Goal: Transaction & Acquisition: Obtain resource

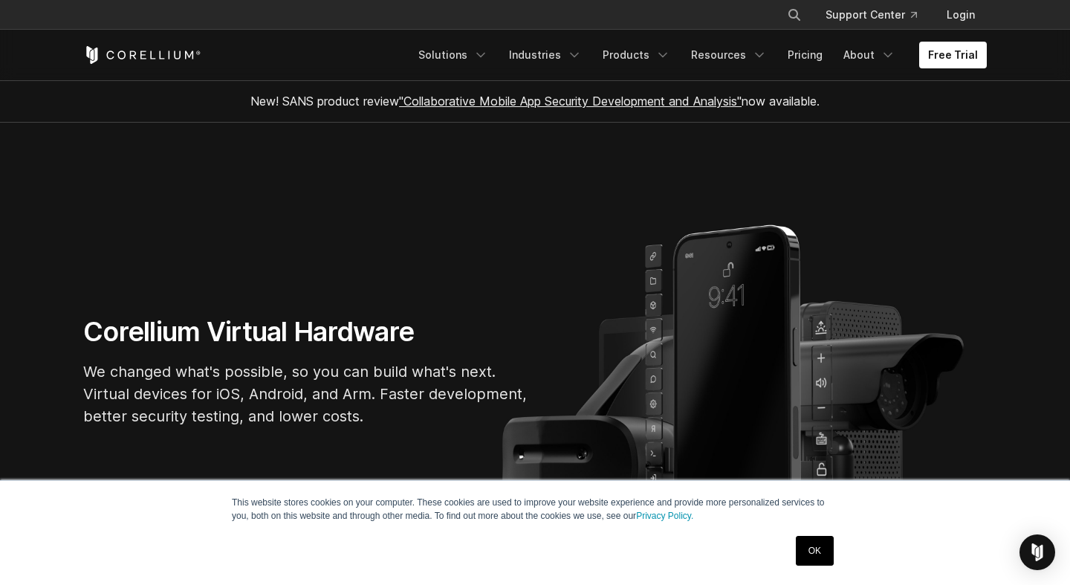
click at [820, 560] on link "OK" at bounding box center [815, 551] width 38 height 30
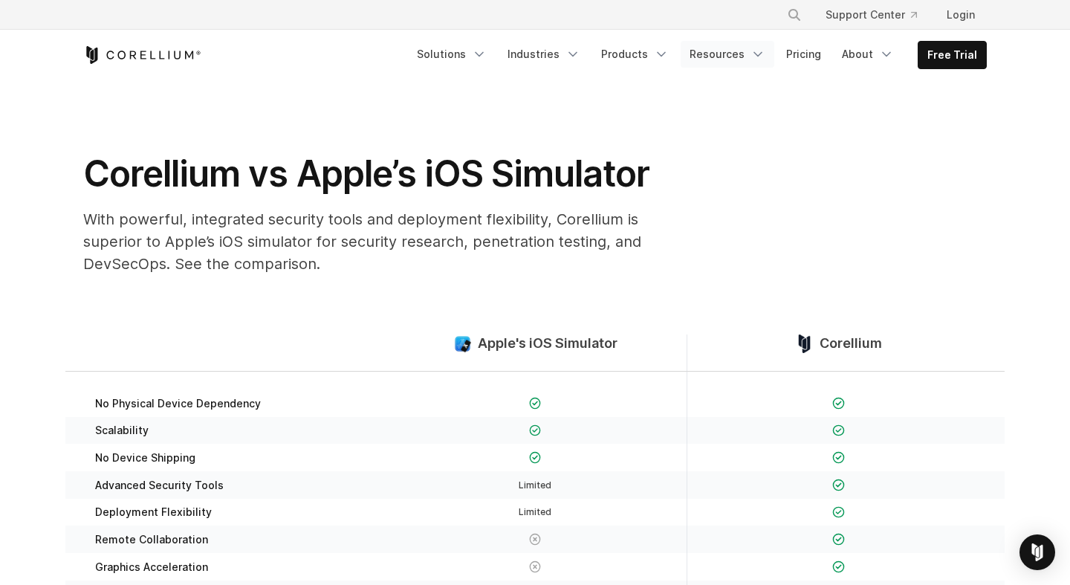
click at [746, 58] on link "Resources" at bounding box center [728, 54] width 94 height 27
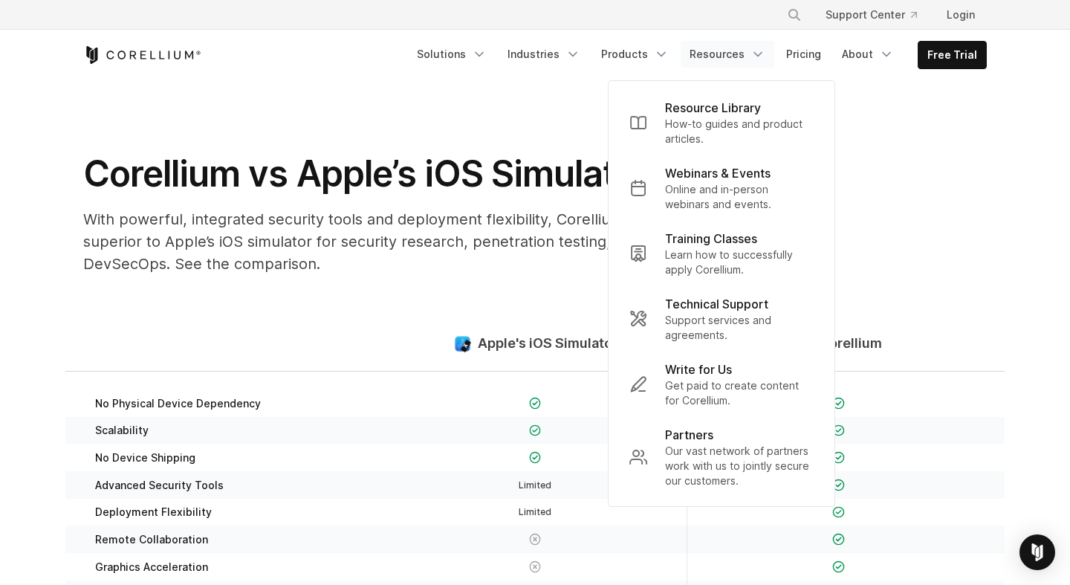
click at [746, 58] on link "Resources" at bounding box center [728, 54] width 94 height 27
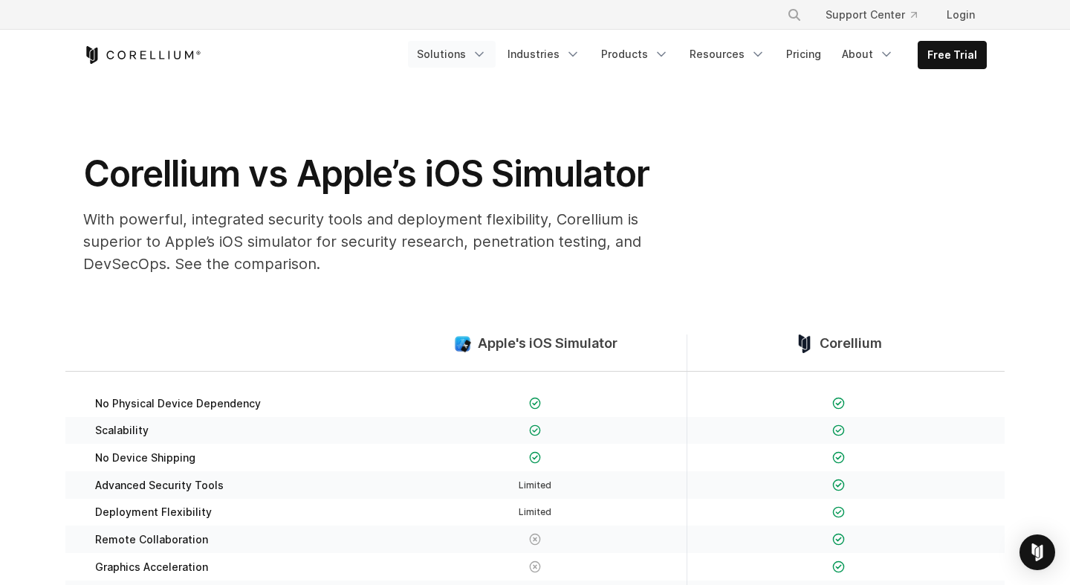
click at [479, 56] on link "Solutions" at bounding box center [452, 54] width 88 height 27
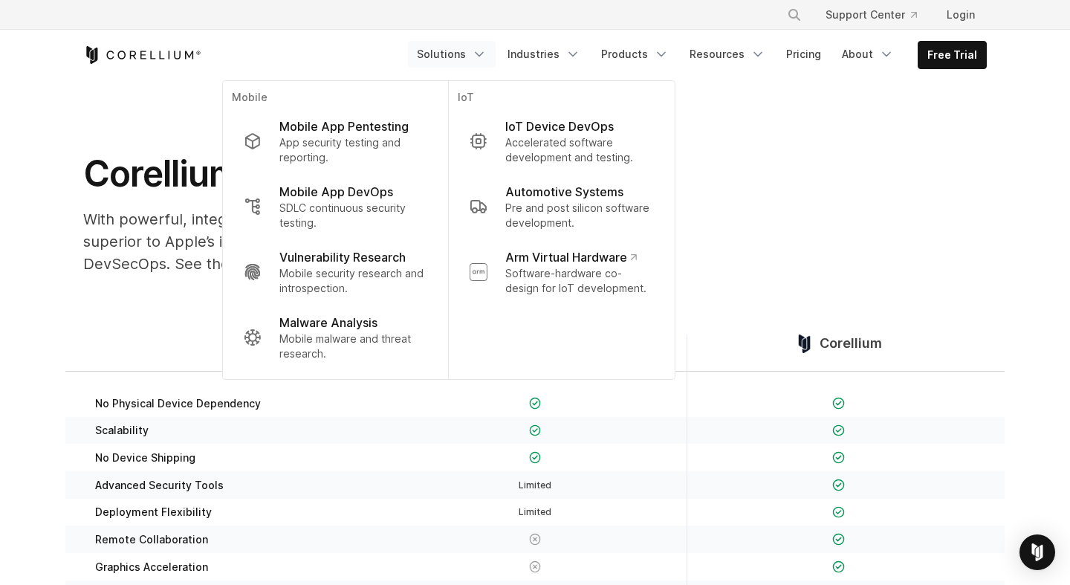
click at [479, 56] on link "Solutions" at bounding box center [452, 54] width 88 height 27
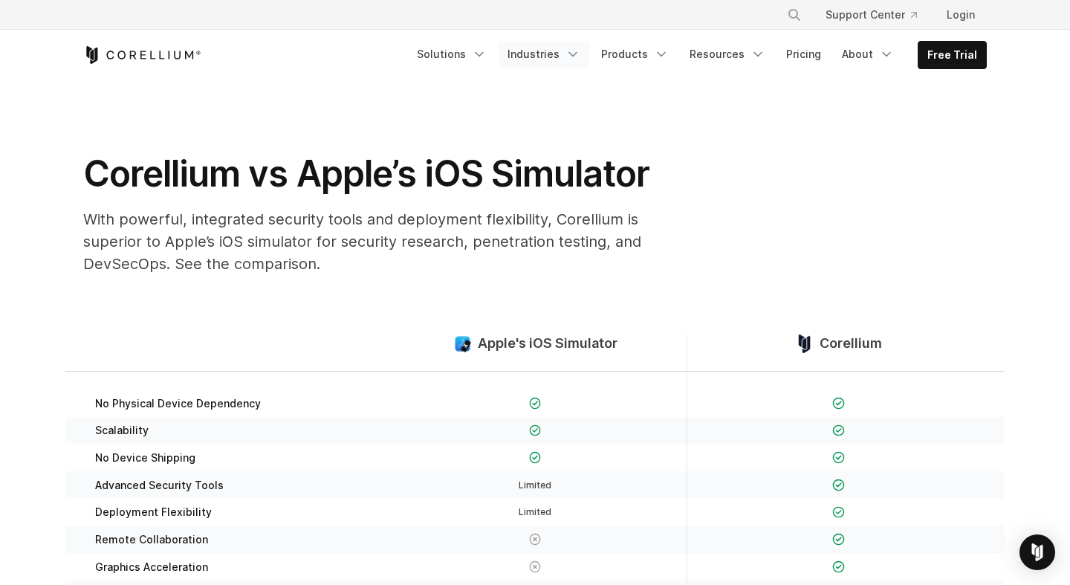
click at [562, 55] on link "Industries" at bounding box center [544, 54] width 91 height 27
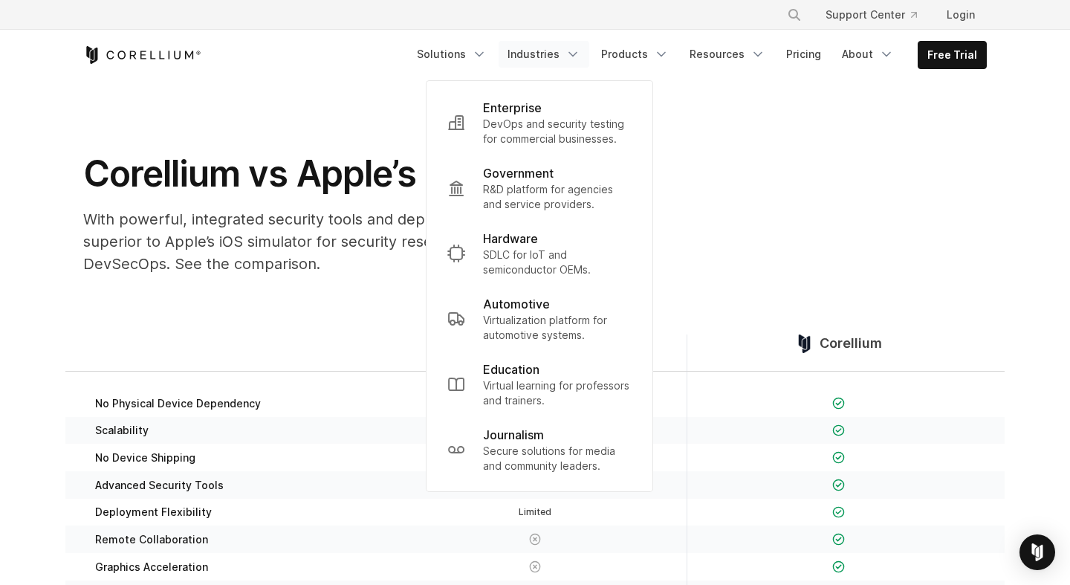
click at [562, 55] on link "Industries" at bounding box center [544, 54] width 91 height 27
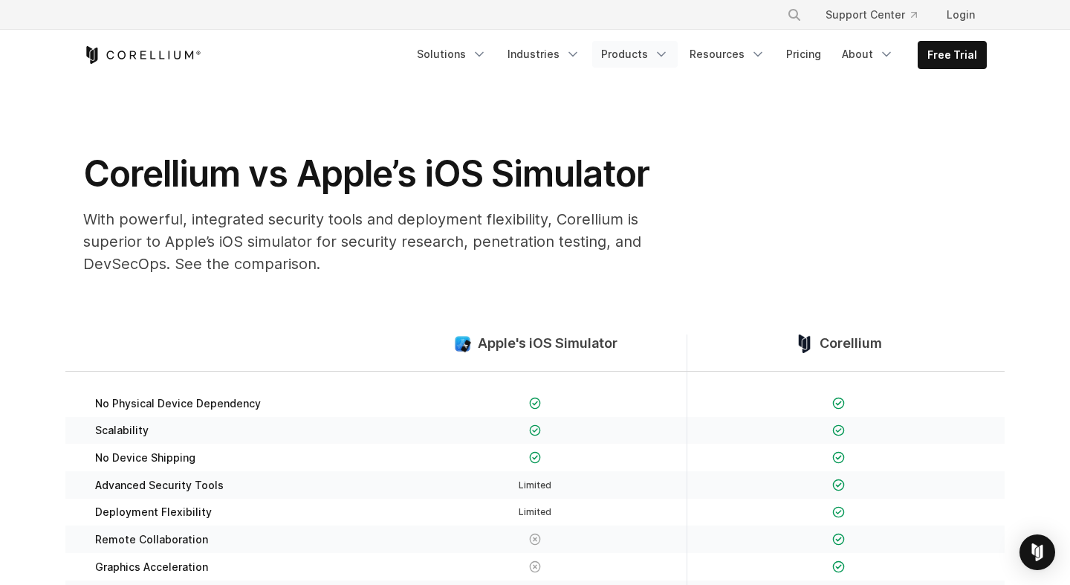
click at [641, 57] on link "Products" at bounding box center [634, 54] width 85 height 27
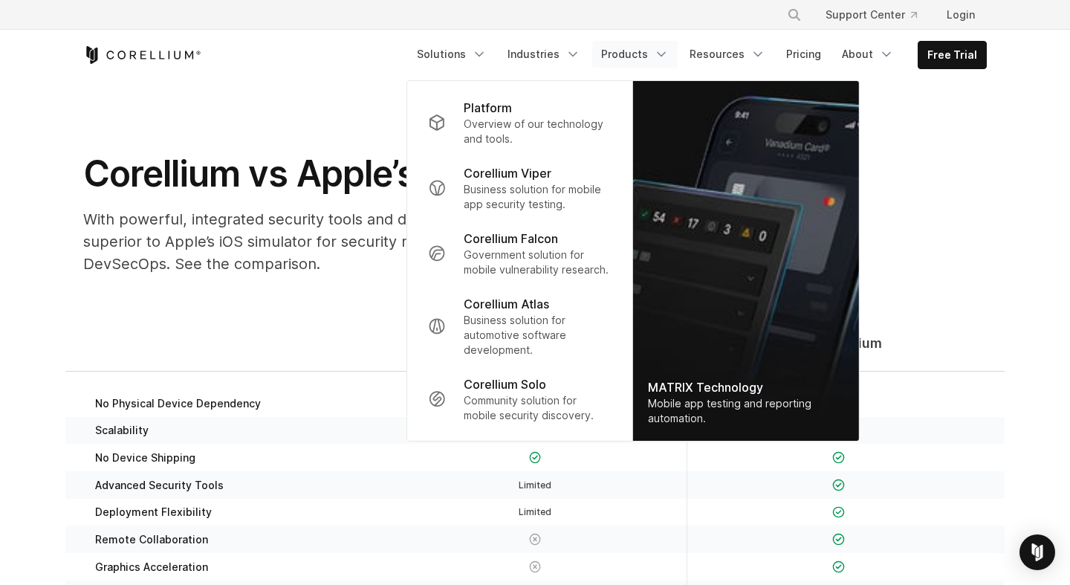
click at [641, 57] on link "Products" at bounding box center [634, 54] width 85 height 27
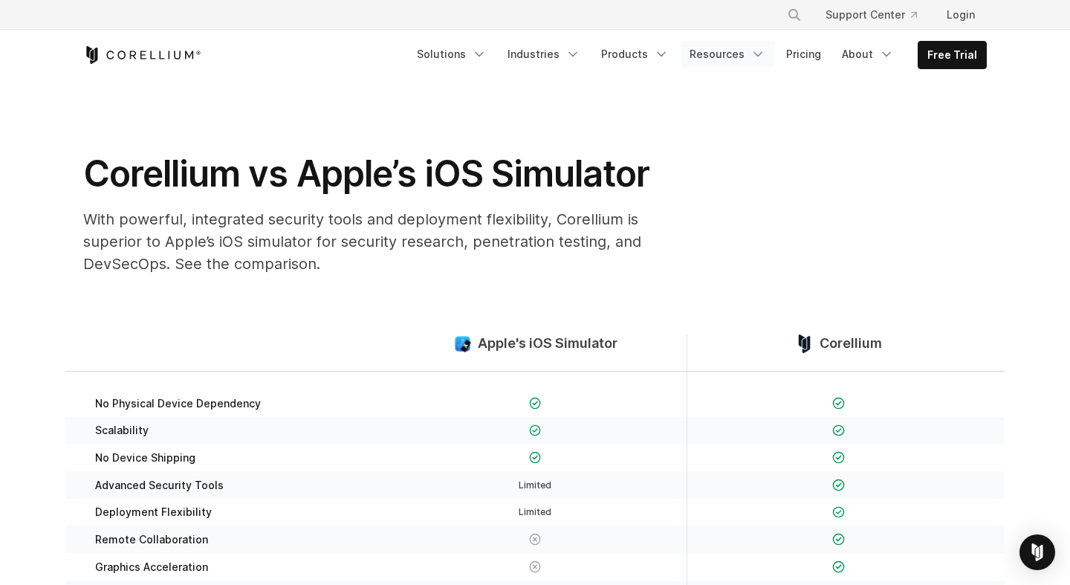
click at [731, 51] on link "Resources" at bounding box center [728, 54] width 94 height 27
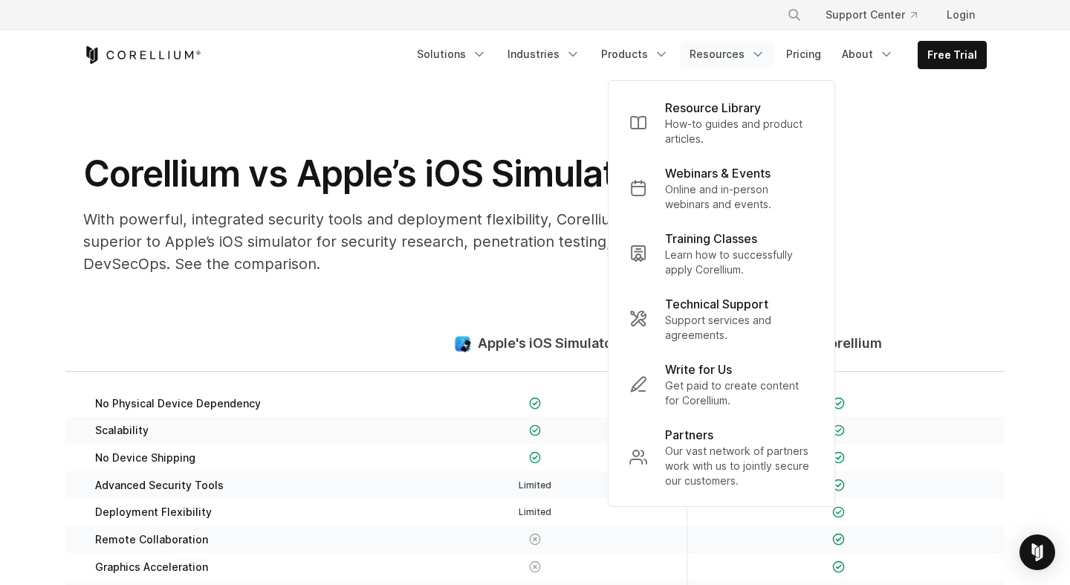
click at [731, 51] on link "Resources" at bounding box center [728, 54] width 94 height 27
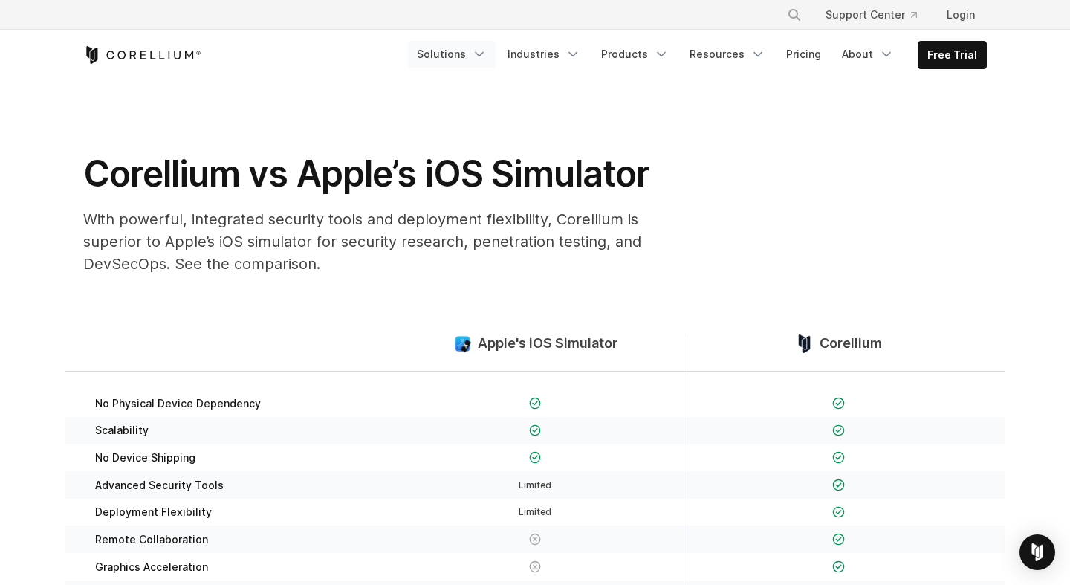
click at [464, 60] on link "Solutions" at bounding box center [452, 54] width 88 height 27
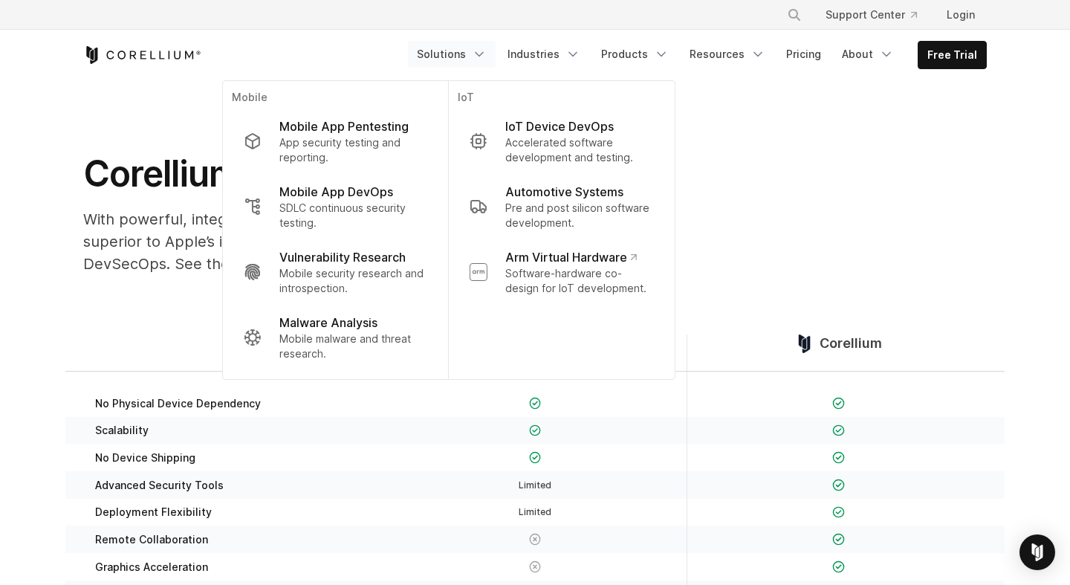
click at [464, 60] on link "Solutions" at bounding box center [452, 54] width 88 height 27
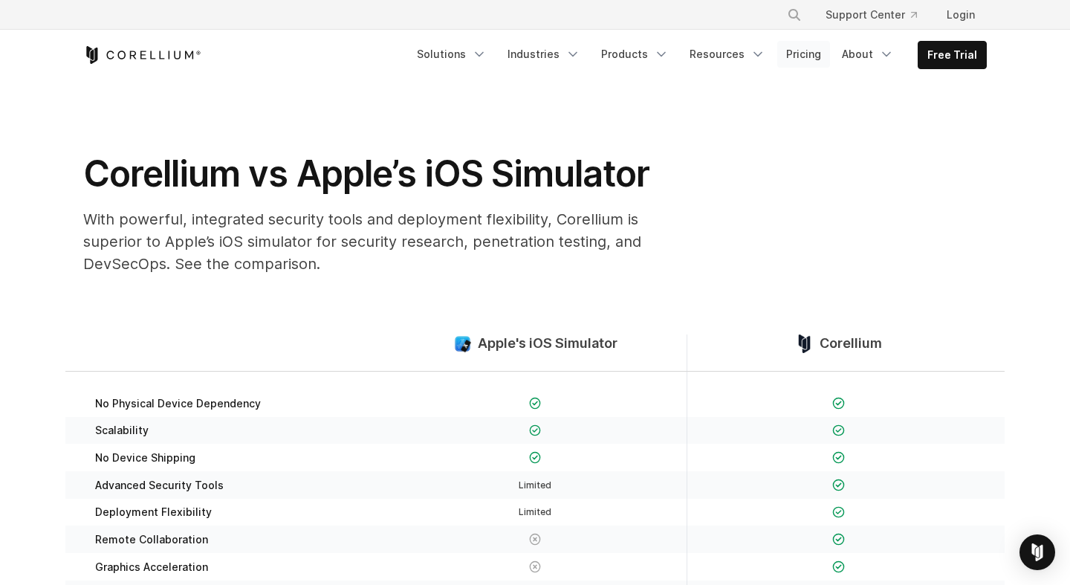
click at [802, 56] on link "Pricing" at bounding box center [803, 54] width 53 height 27
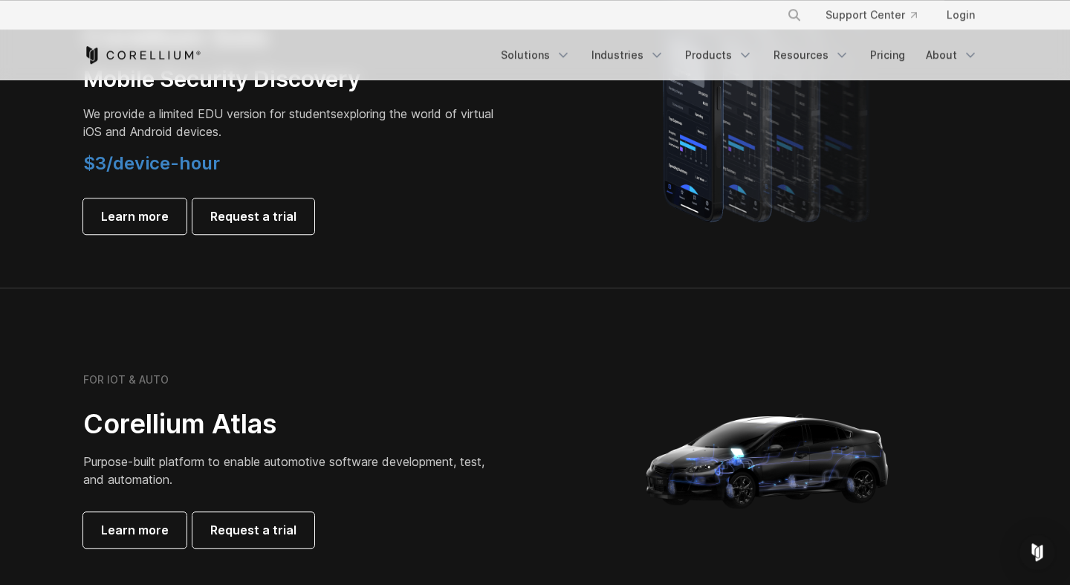
scroll to position [1186, 0]
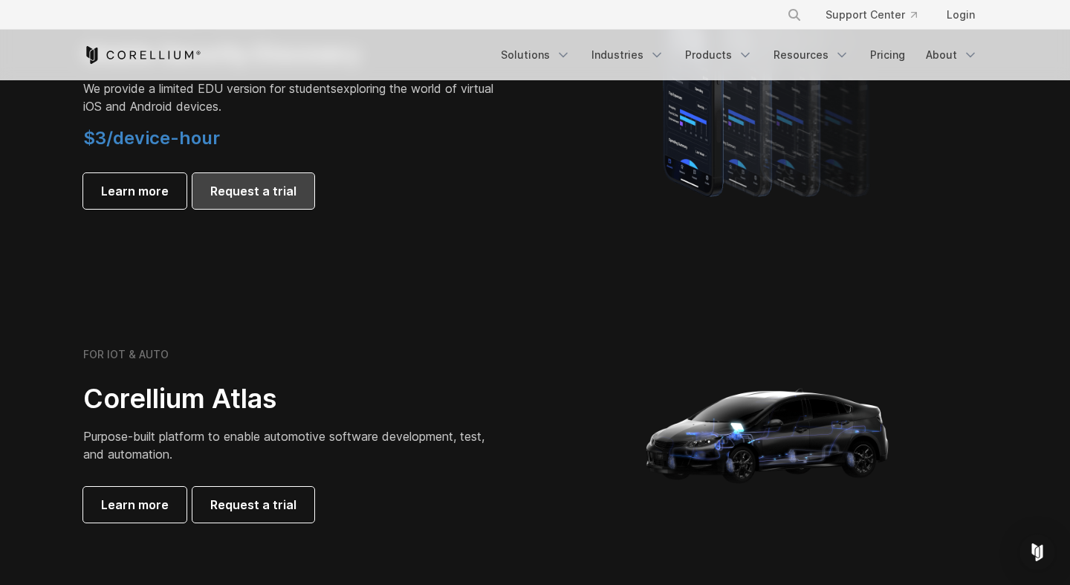
click at [269, 190] on span "Request a trial" at bounding box center [253, 191] width 86 height 18
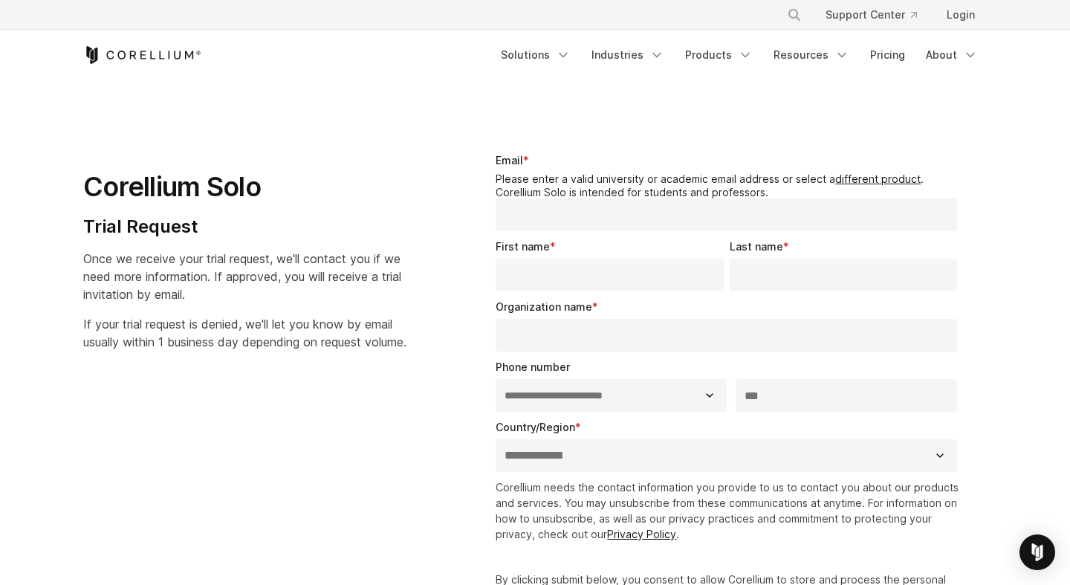
select select "**"
click at [528, 212] on input "Email *" at bounding box center [727, 214] width 462 height 33
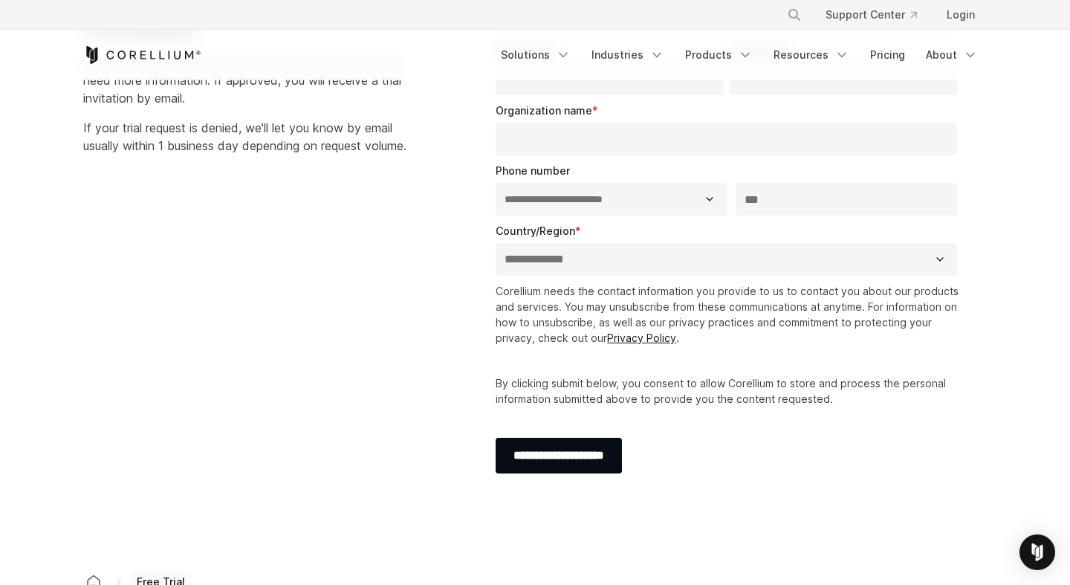
scroll to position [254, 0]
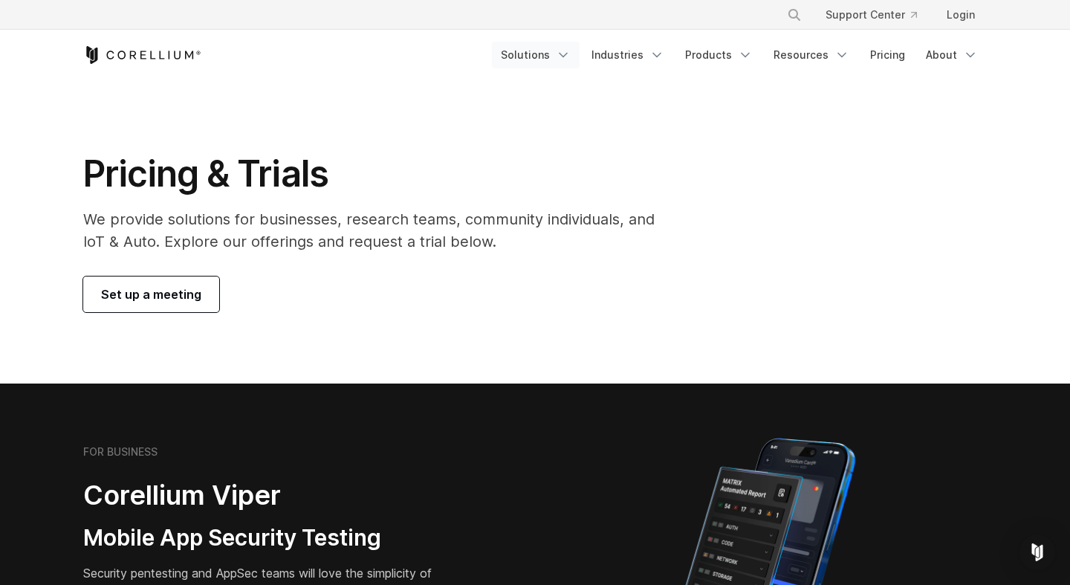
click at [548, 59] on link "Solutions" at bounding box center [536, 55] width 88 height 27
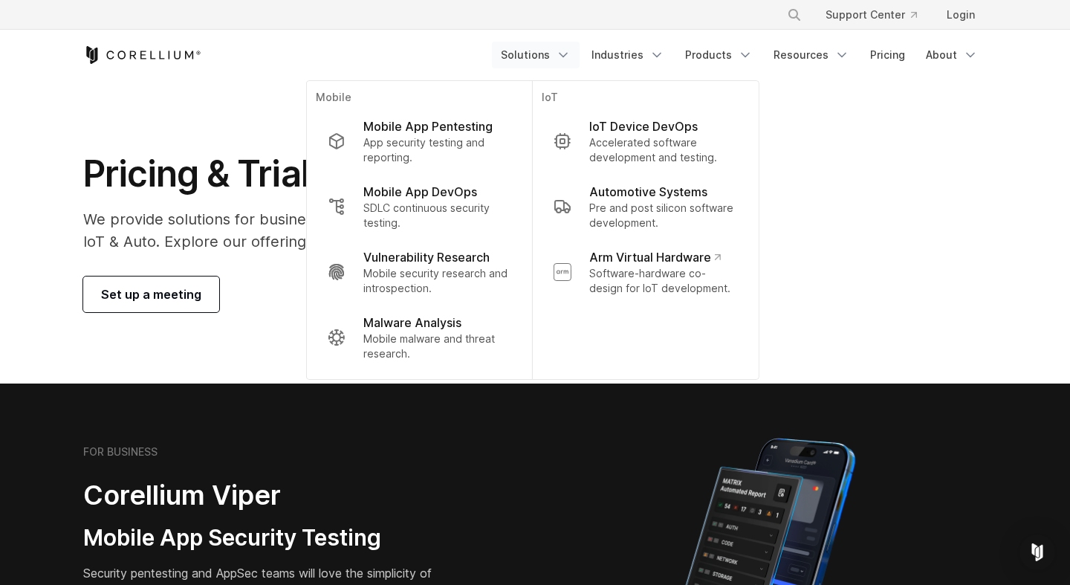
click at [469, 417] on section "FOR BUSINESS Corellium Viper Mobile App Security Testing Security pentesting an…" at bounding box center [535, 560] width 1070 height 355
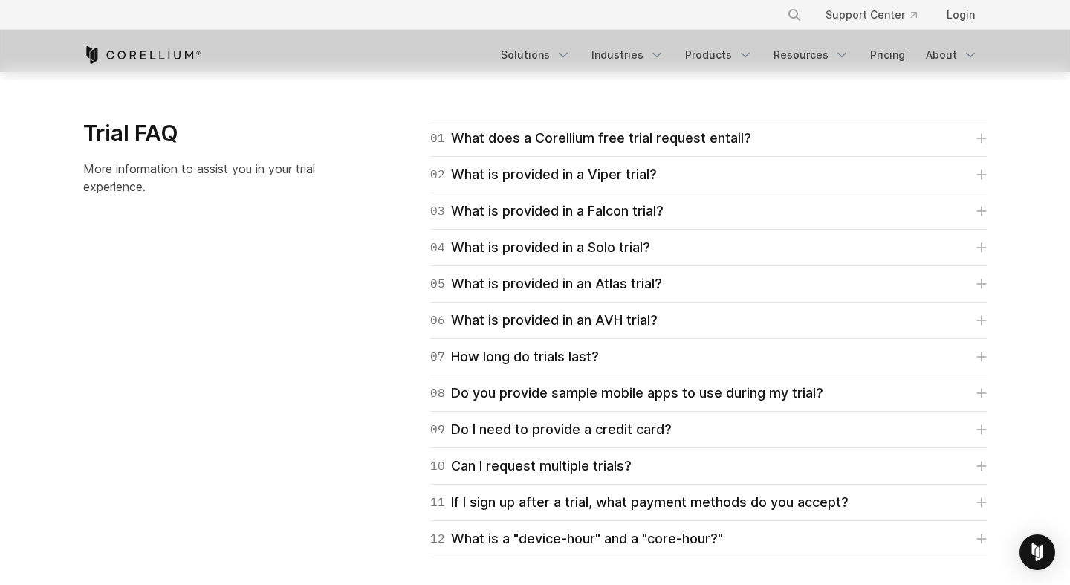
scroll to position [2542, 0]
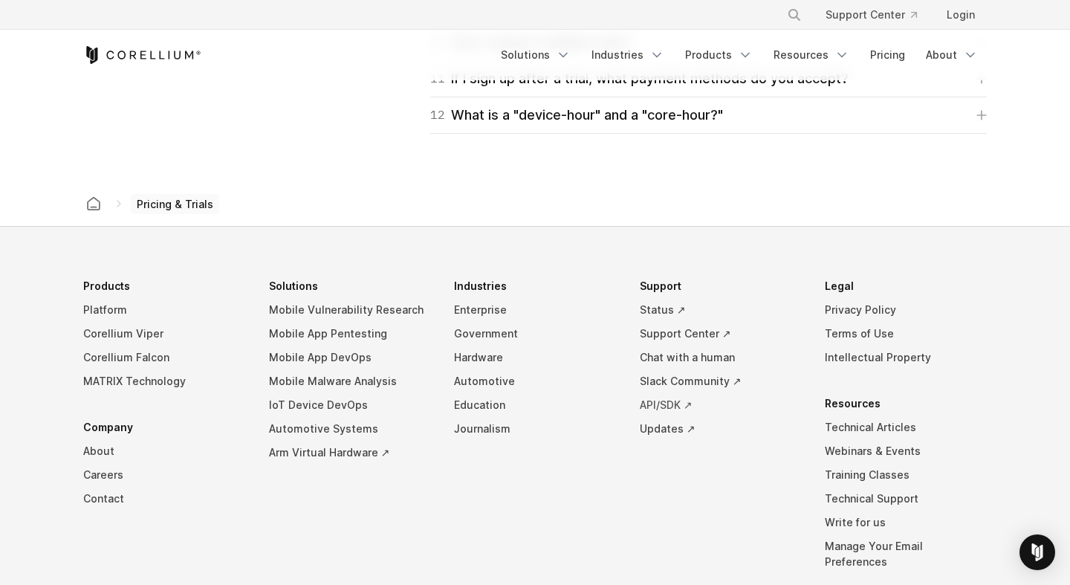
click at [664, 405] on link "API/SDK ↗" at bounding box center [721, 405] width 162 height 24
click at [356, 380] on link "Mobile Malware Analysis" at bounding box center [350, 381] width 162 height 24
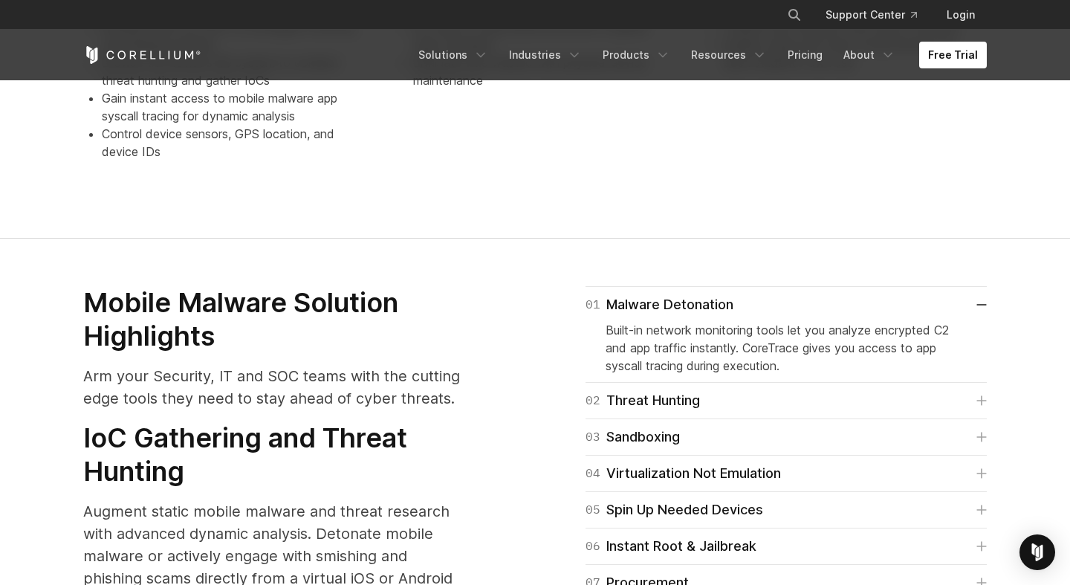
scroll to position [1949, 0]
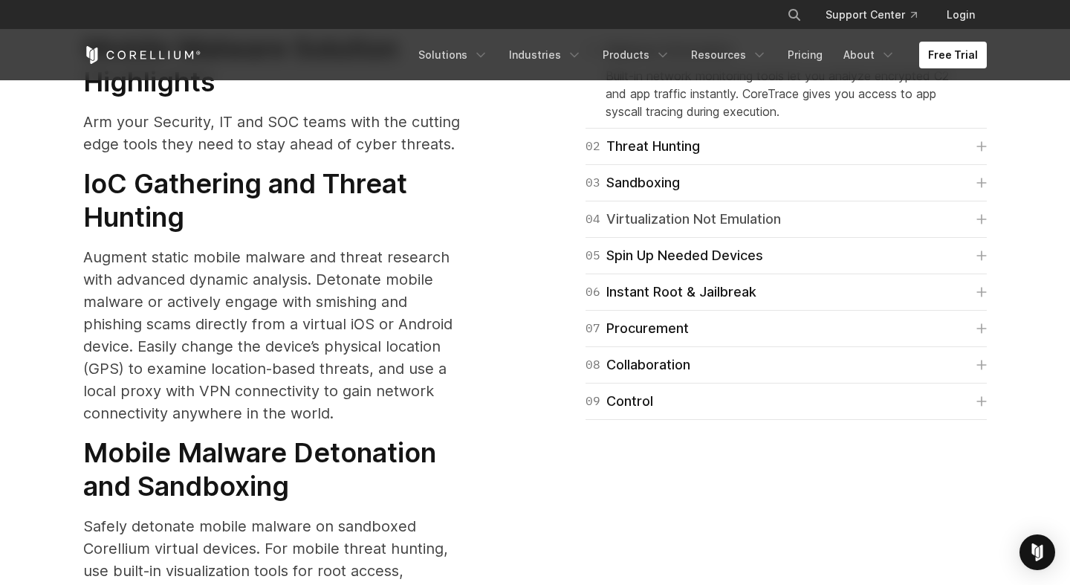
click at [668, 209] on div "04 Virtualization Not Emulation" at bounding box center [683, 219] width 195 height 21
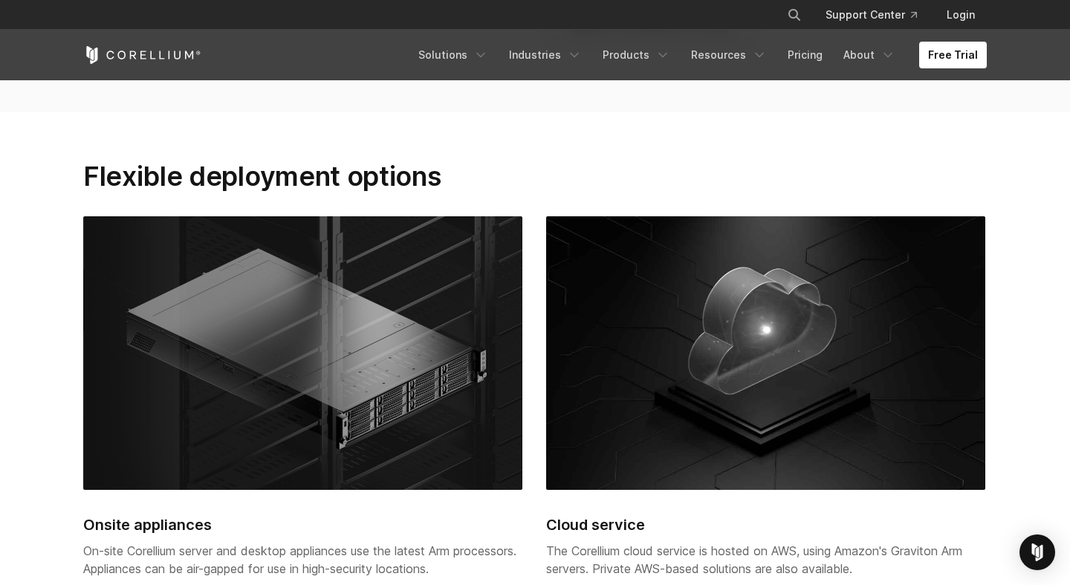
scroll to position [3135, 0]
